Goal: Check status: Check status

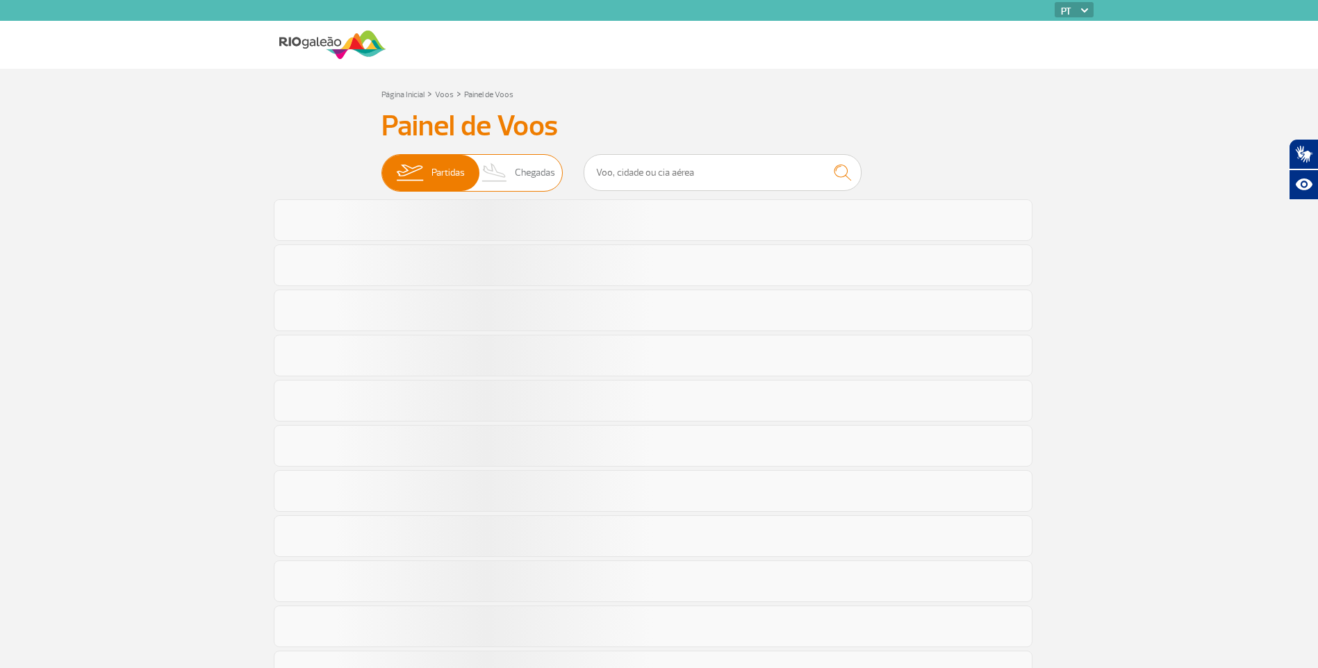
click at [529, 180] on span "Chegadas" at bounding box center [535, 173] width 40 height 36
click at [381, 166] on input "Partidas Chegadas" at bounding box center [381, 166] width 0 height 0
click at [535, 172] on span "Chegadas" at bounding box center [535, 173] width 40 height 36
click at [381, 166] on input "Partidas Chegadas" at bounding box center [381, 166] width 0 height 0
